Goal: Task Accomplishment & Management: Manage account settings

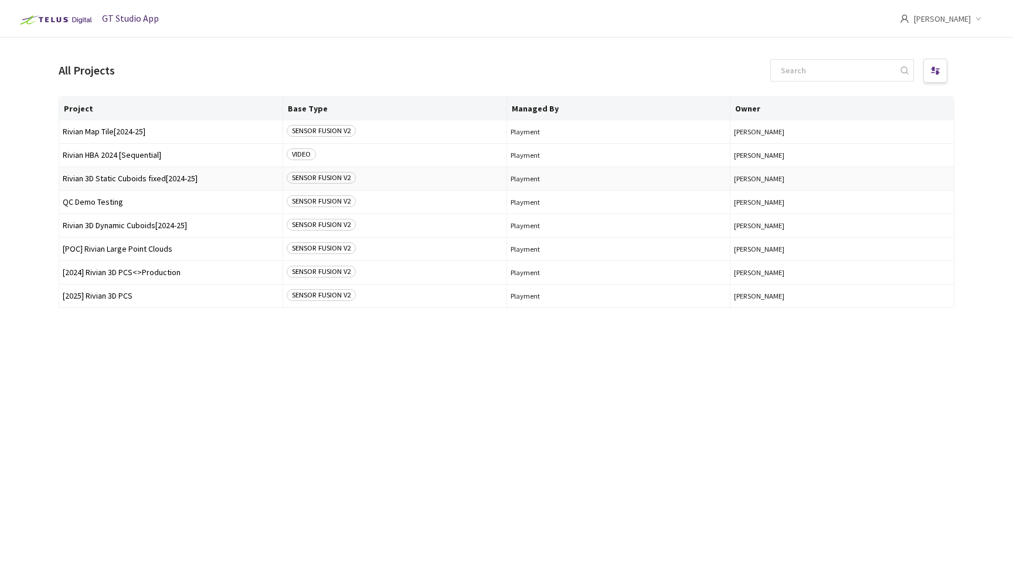
click at [135, 179] on span "Rivian 3D Static Cuboids fixed[2024-25]" at bounding box center [171, 178] width 216 height 9
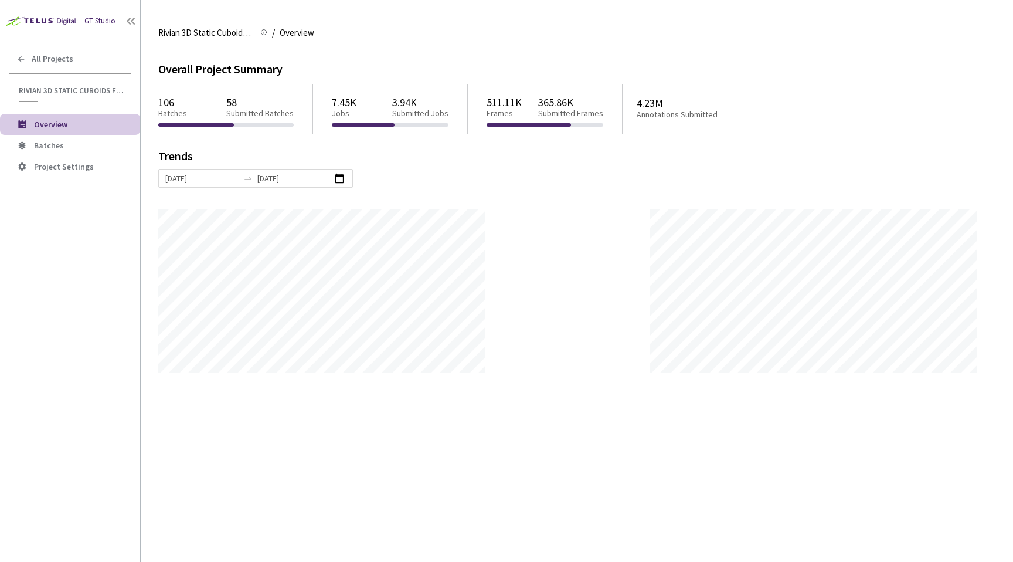
scroll to position [562, 1013]
click at [94, 146] on span "Batches" at bounding box center [82, 146] width 97 height 10
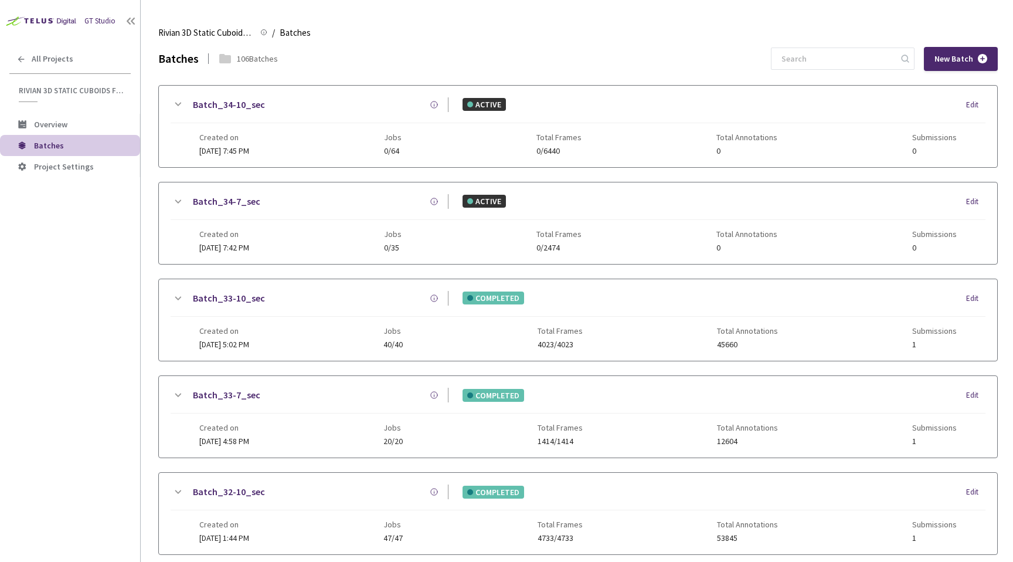
click at [972, 105] on div "Edit" at bounding box center [976, 105] width 19 height 12
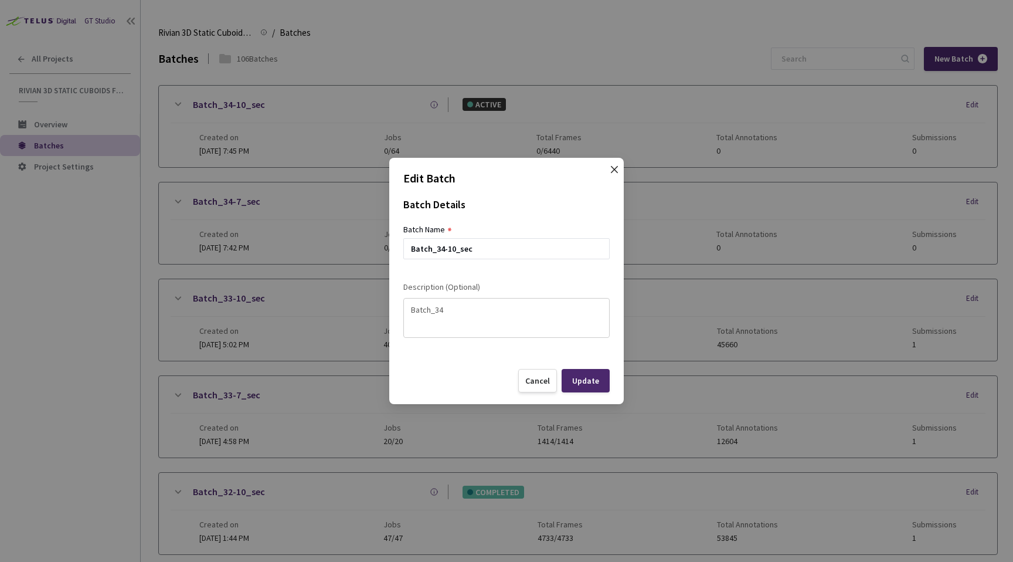
click at [615, 167] on icon "close" at bounding box center [614, 169] width 9 height 9
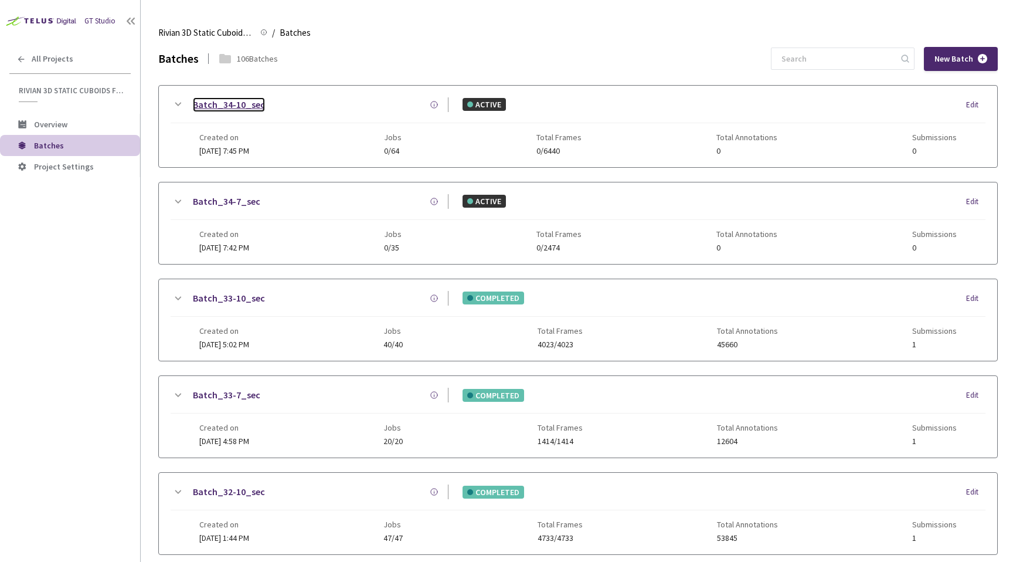
click at [249, 108] on link "Batch_34-10_sec" at bounding box center [229, 104] width 72 height 15
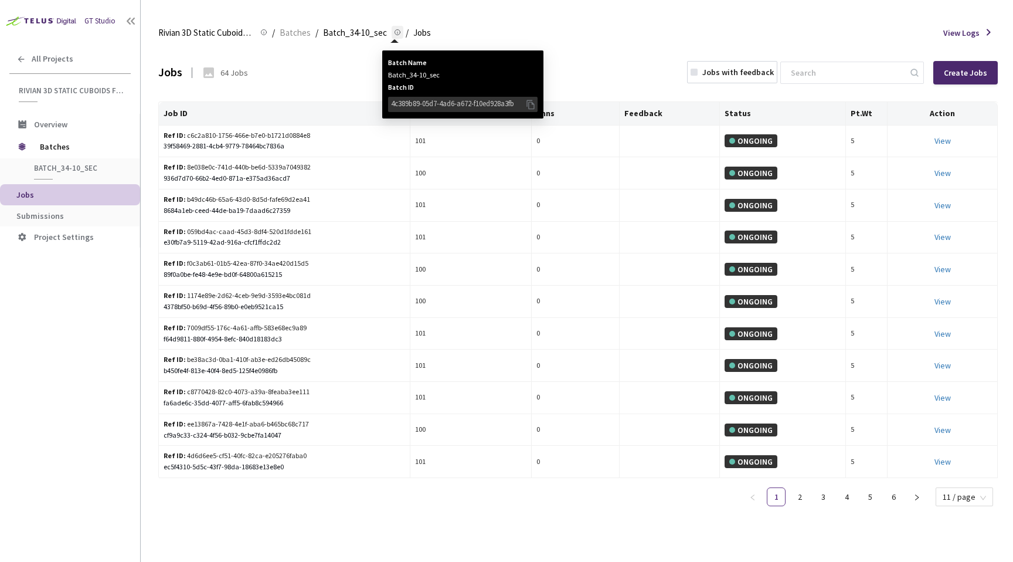
click at [396, 32] on icon at bounding box center [397, 32] width 7 height 14
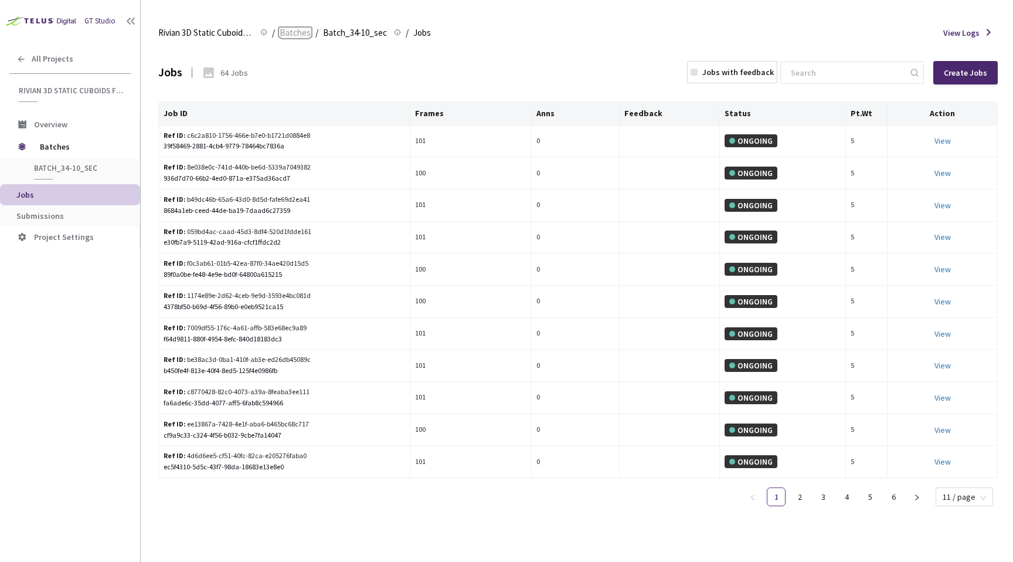
click at [285, 35] on span "Batches" at bounding box center [295, 33] width 31 height 14
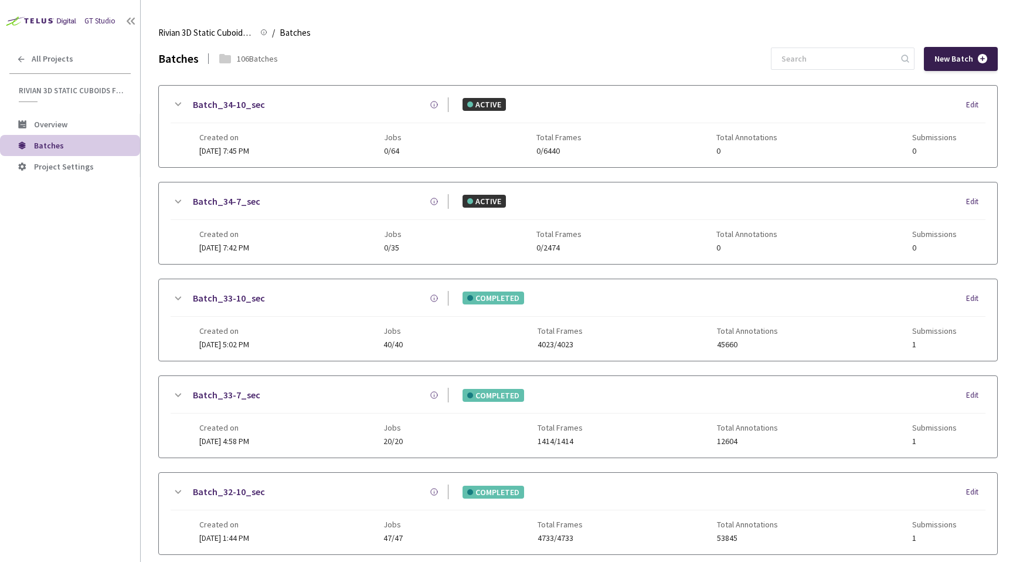
click at [960, 54] on span "New Batch" at bounding box center [954, 59] width 39 height 10
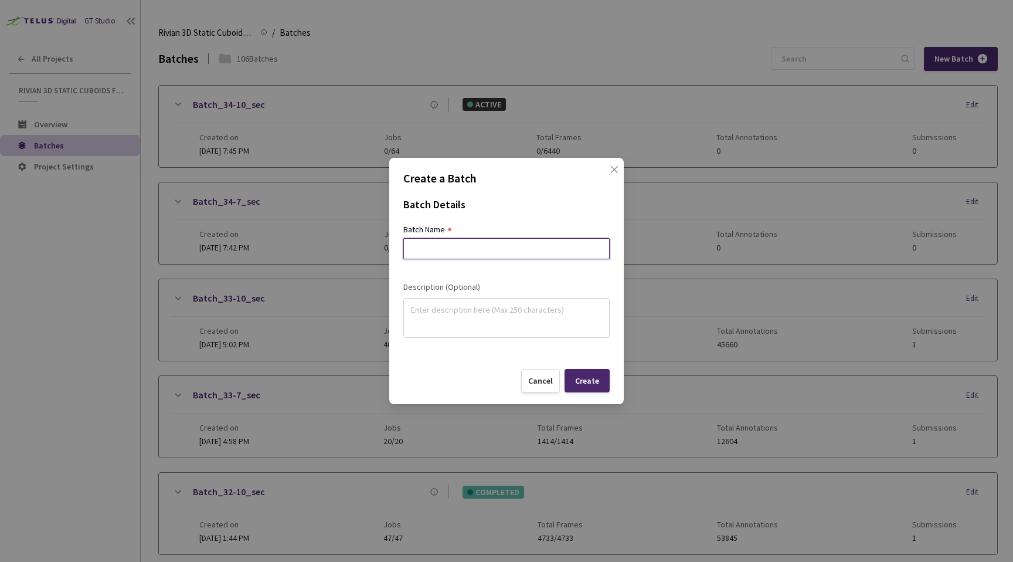
click at [507, 247] on input at bounding box center [507, 248] width 206 height 21
type input "Test_Batch_EC"
click at [568, 336] on div at bounding box center [507, 318] width 206 height 40
click at [568, 325] on textarea at bounding box center [506, 316] width 191 height 30
type textarea "Test batch for extended context upload"
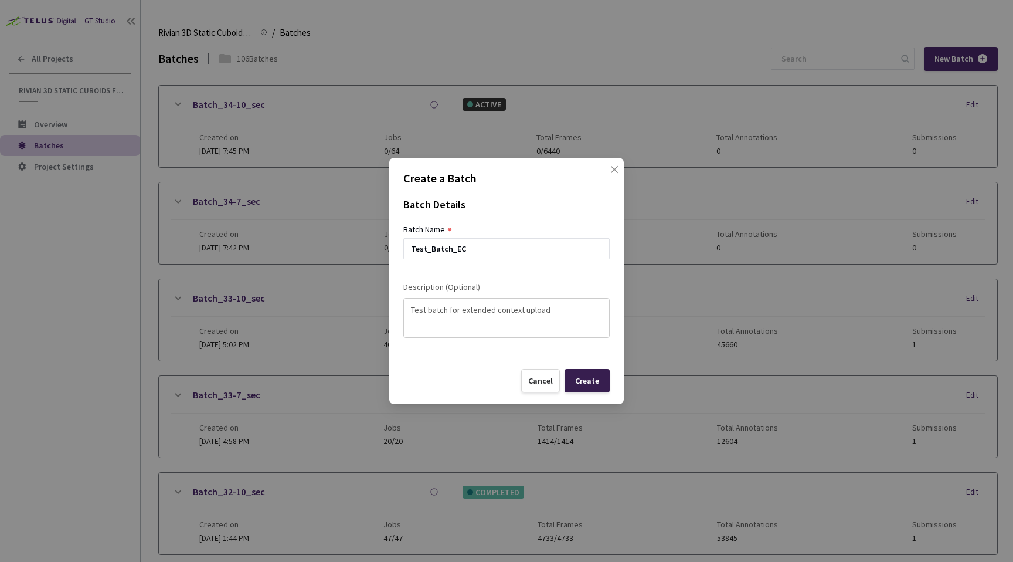
click at [598, 382] on div "Create" at bounding box center [587, 380] width 24 height 9
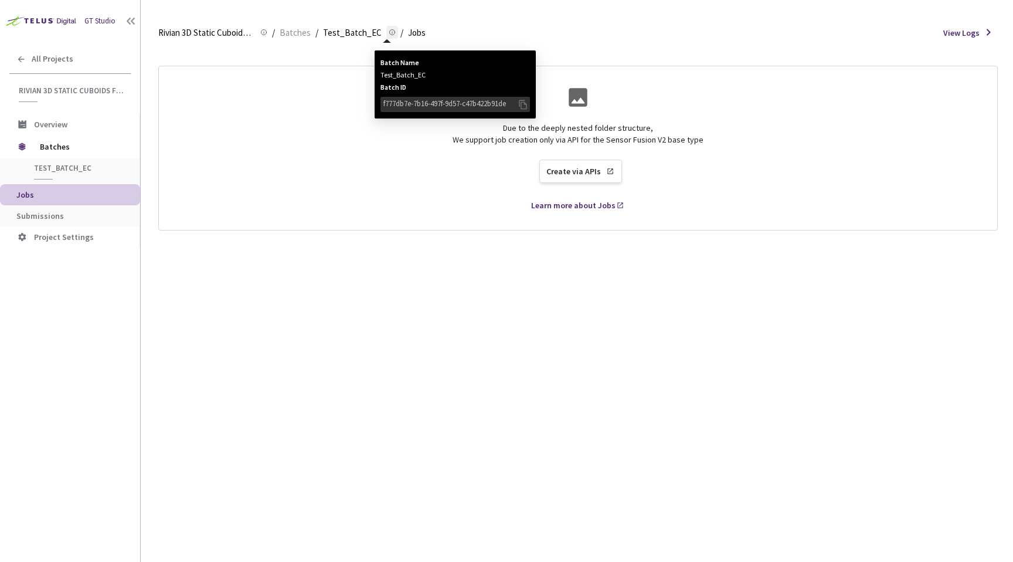
click at [389, 30] on icon at bounding box center [392, 32] width 7 height 14
click at [523, 105] on icon at bounding box center [523, 104] width 12 height 13
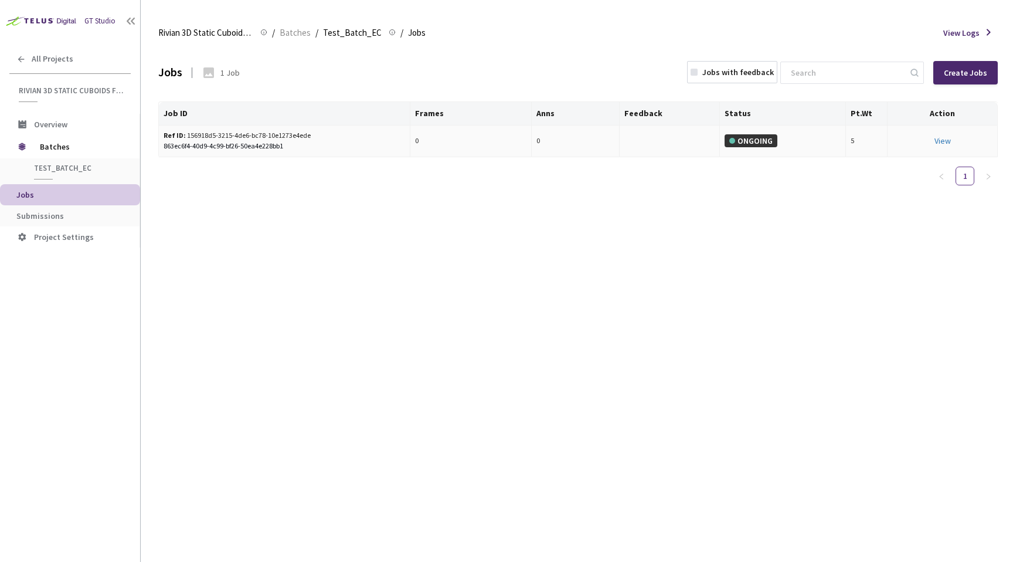
click at [296, 141] on div "863ec6f4-40d9-4c99-bf26-50ea4e228bb1" at bounding box center [285, 146] width 242 height 11
click at [302, 134] on div "Ref ID: 156918d5-3215-4de6-bc78-10e1273e4ede" at bounding box center [239, 135] width 150 height 11
click at [952, 141] on div "View" at bounding box center [943, 140] width 100 height 13
click at [947, 141] on link "View This will only let you view the job and not perform the labelling task." at bounding box center [943, 140] width 16 height 11
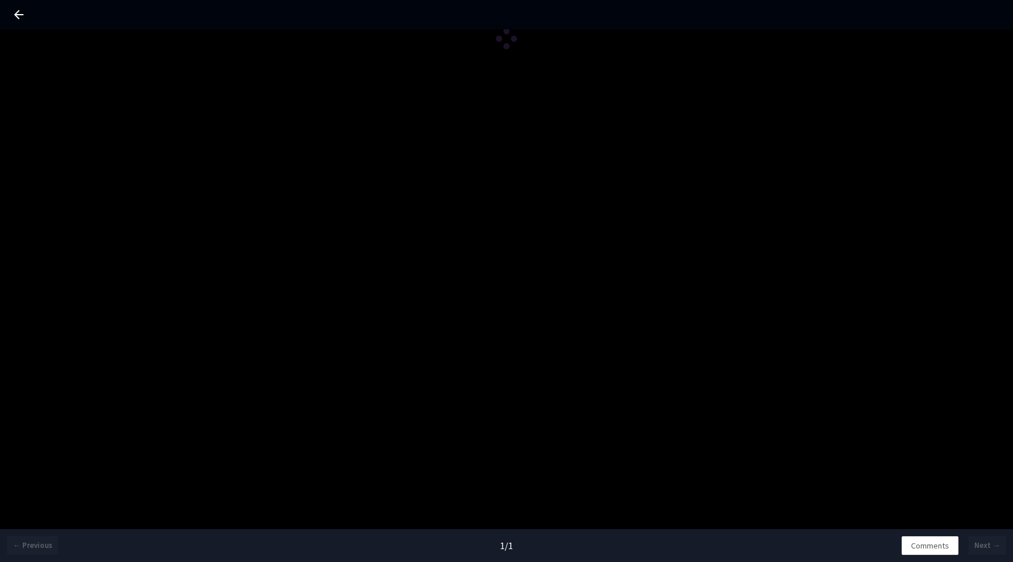
click at [15, 11] on icon at bounding box center [19, 15] width 14 height 14
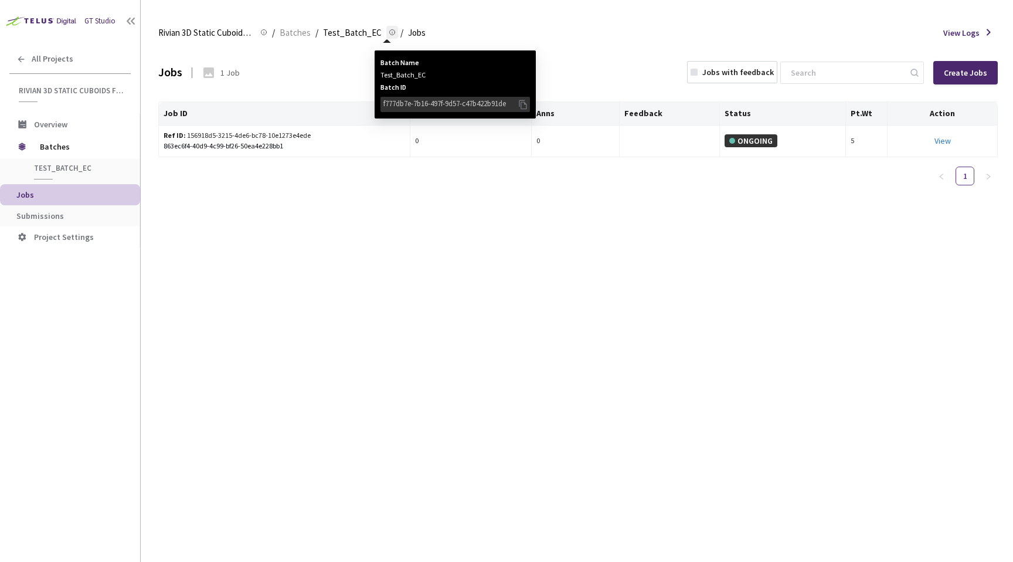
click at [389, 29] on icon at bounding box center [392, 32] width 7 height 14
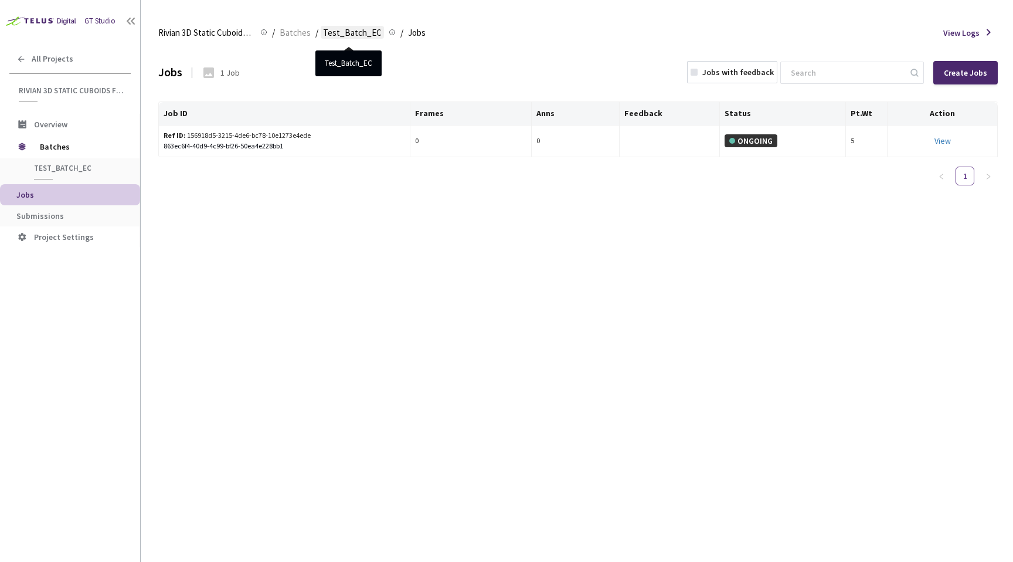
click at [375, 33] on span "Test_Batch_EC" at bounding box center [352, 33] width 59 height 14
drag, startPoint x: 147, startPoint y: 33, endPoint x: 256, endPoint y: 33, distance: 109.1
click at [256, 33] on main "Rivian 3D Static Cuboids fixed[2024-25] Rivian 3D Static Cuboids fixed[2024-25]…" at bounding box center [577, 281] width 873 height 562
click at [263, 32] on icon at bounding box center [263, 32] width 7 height 7
click at [352, 179] on div "Job ID Frames Anns Feedback Status Pt.Wt Action Ref ID: 156918d5-3215-4de6-bc78…" at bounding box center [578, 148] width 840 height 94
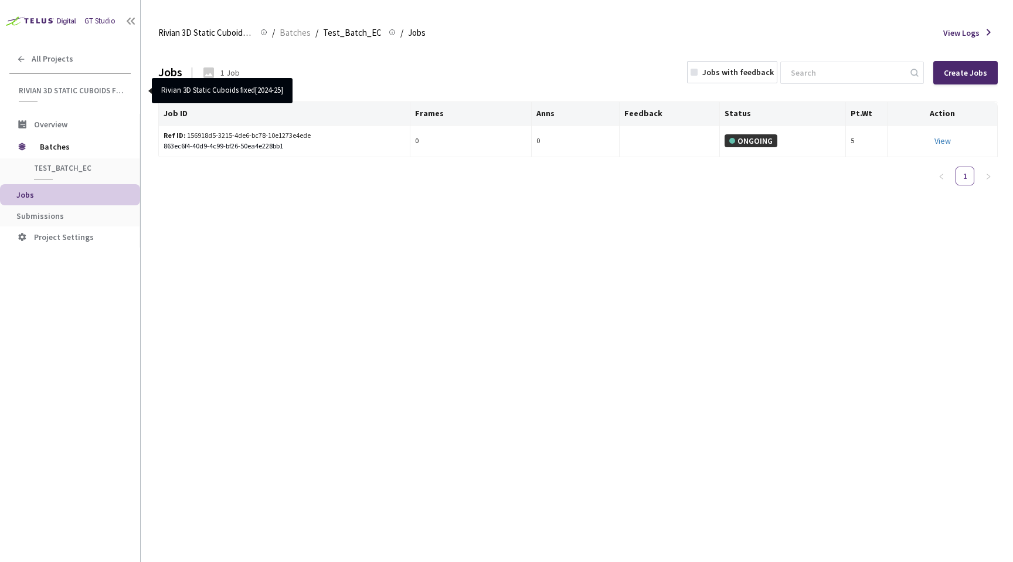
click at [40, 87] on span "Rivian 3D Static Cuboids fixed[2024-25]" at bounding box center [71, 91] width 105 height 10
copy span "Rivian 3D Static Cuboids fixed[2024-25]"
click at [389, 32] on icon at bounding box center [392, 32] width 7 height 14
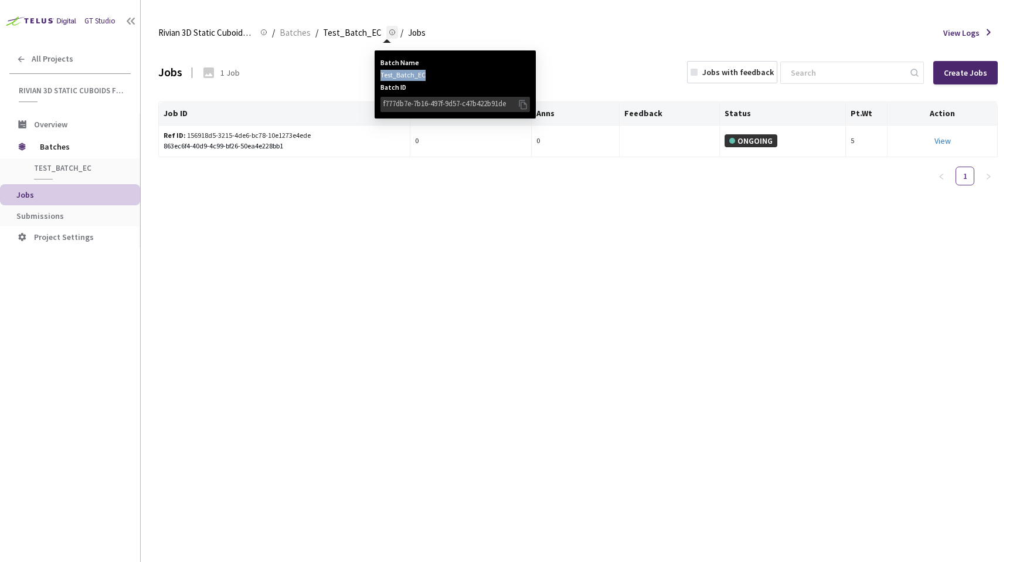
drag, startPoint x: 429, startPoint y: 75, endPoint x: 374, endPoint y: 76, distance: 55.1
click at [375, 76] on div "Batch Name Test_Batch_EC Batch ID f777db7e-7b16-497f-9d57-c47b422b91de" at bounding box center [455, 84] width 161 height 68
copy div "Test_Batch_EC"
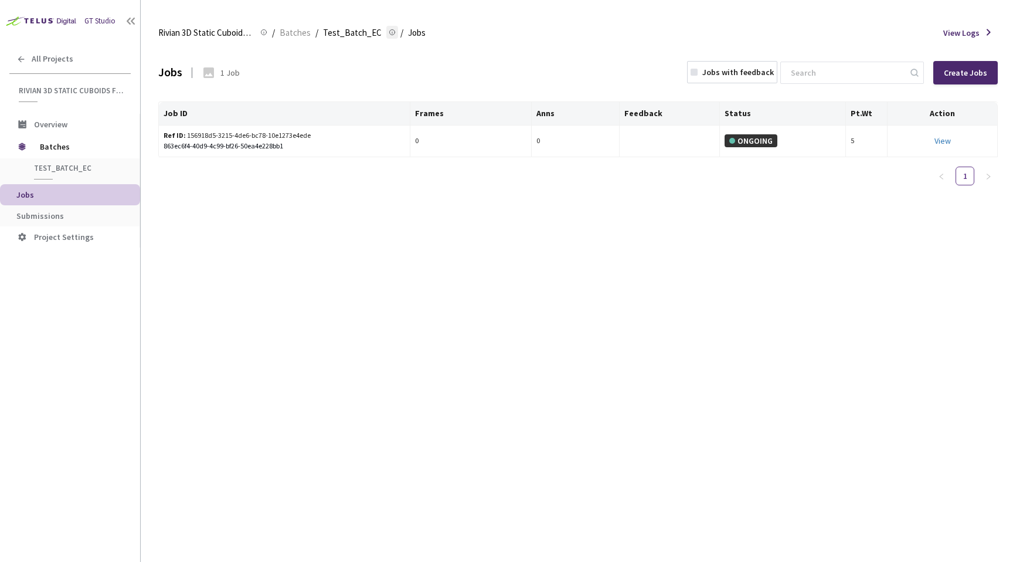
click at [390, 35] on circle at bounding box center [392, 32] width 5 height 5
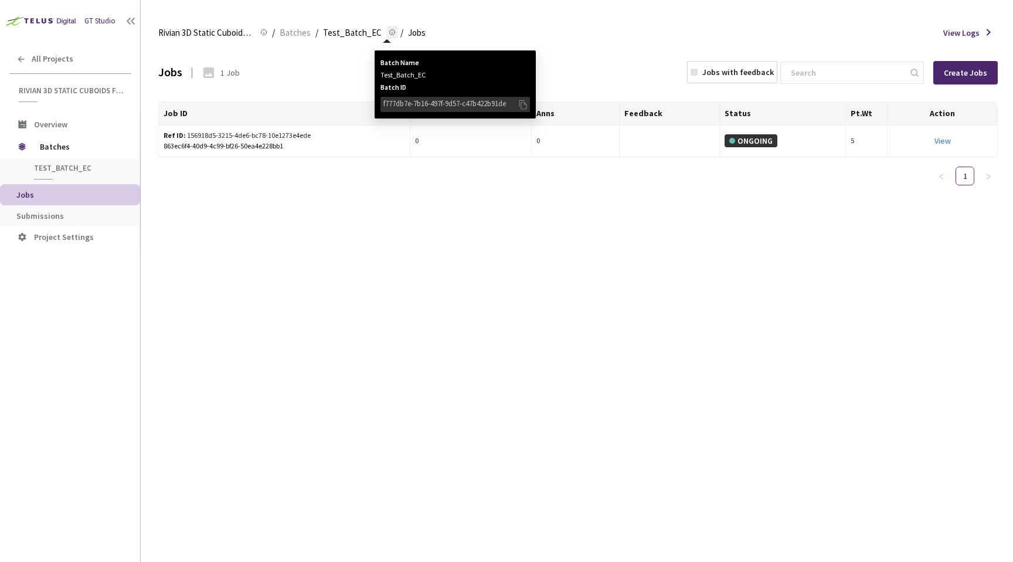
click at [524, 104] on icon at bounding box center [523, 104] width 12 height 13
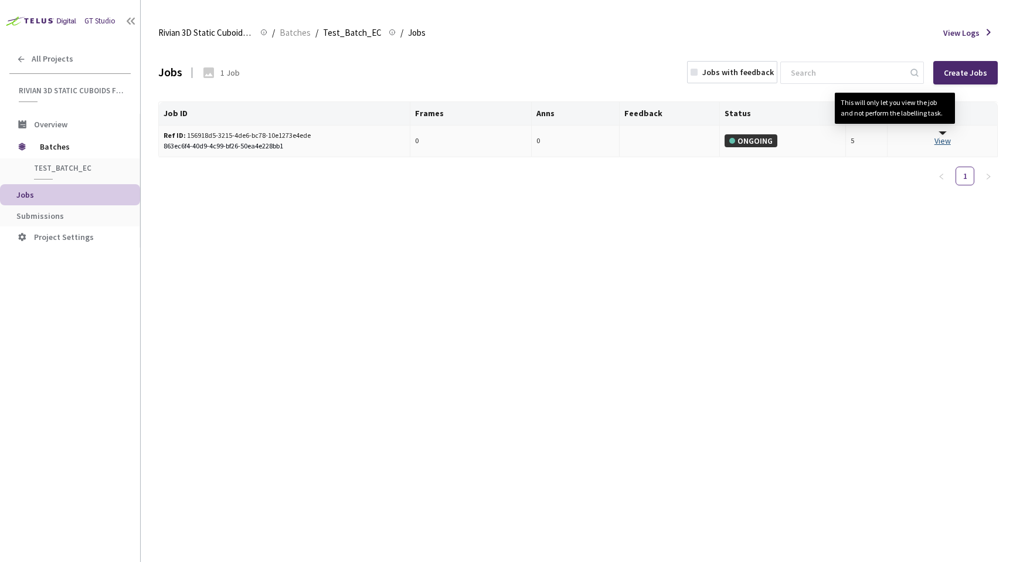
click at [944, 141] on link "View This will only let you view the job and not perform the labelling task." at bounding box center [943, 140] width 16 height 11
